Goal: Find contact information: Find contact information

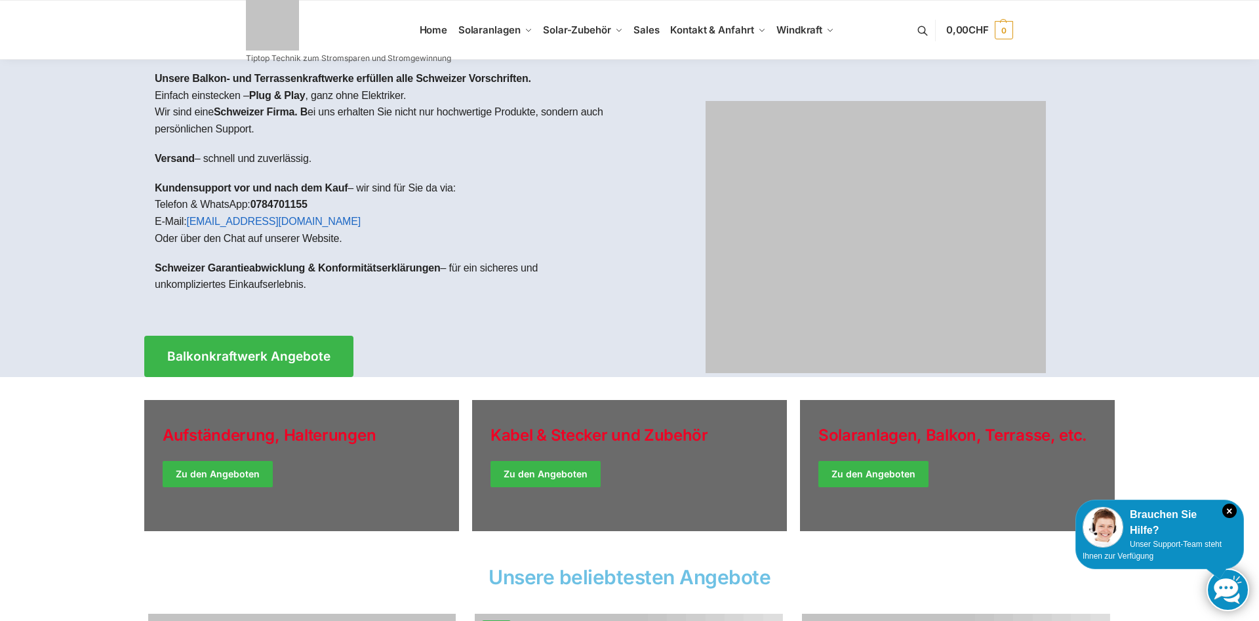
click at [432, 33] on link at bounding box center [348, 23] width 205 height 53
click at [433, 30] on link at bounding box center [348, 23] width 205 height 53
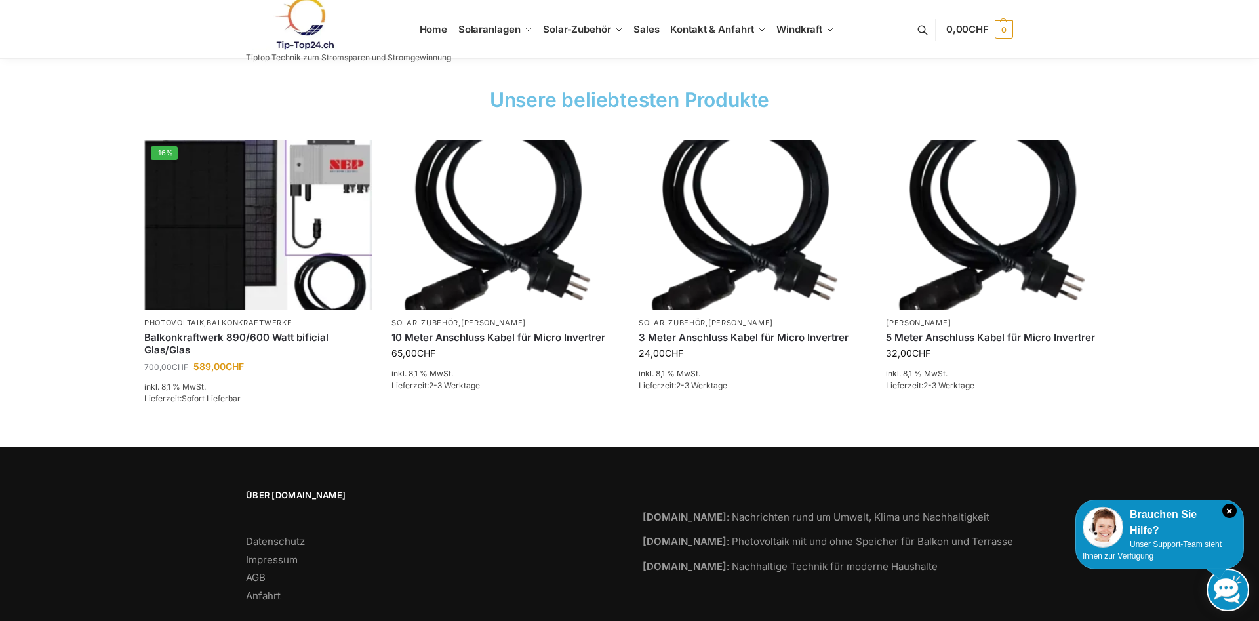
scroll to position [2113, 0]
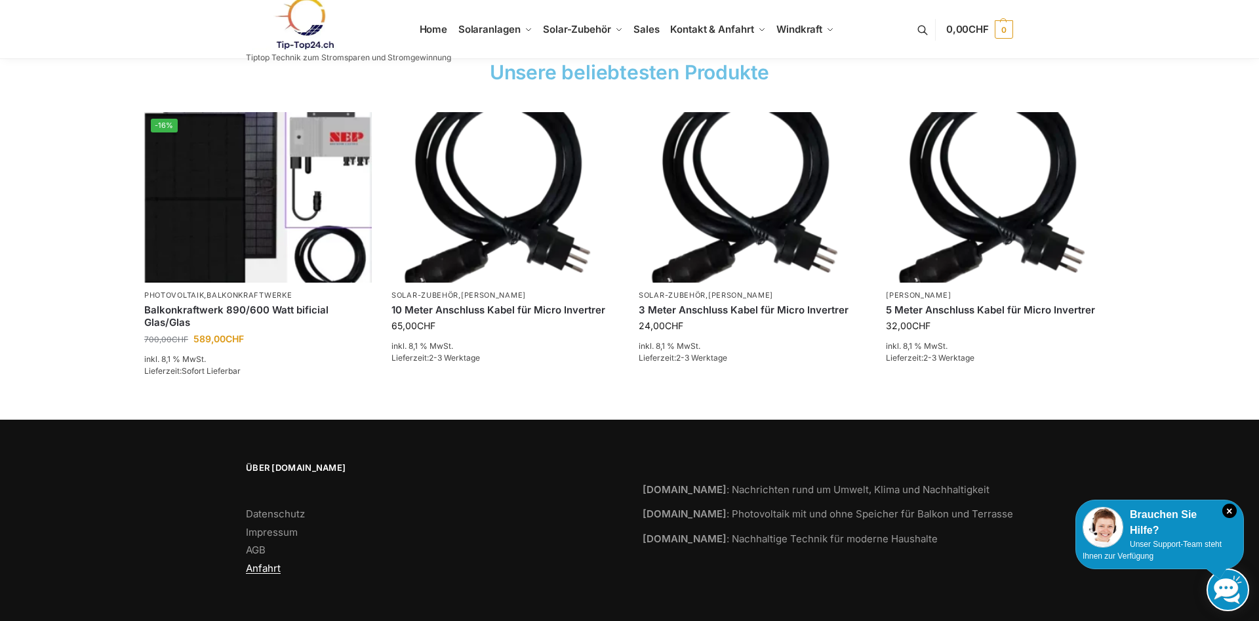
click at [260, 568] on link "Anfahrt" at bounding box center [263, 568] width 35 height 12
